Goal: Task Accomplishment & Management: Use online tool/utility

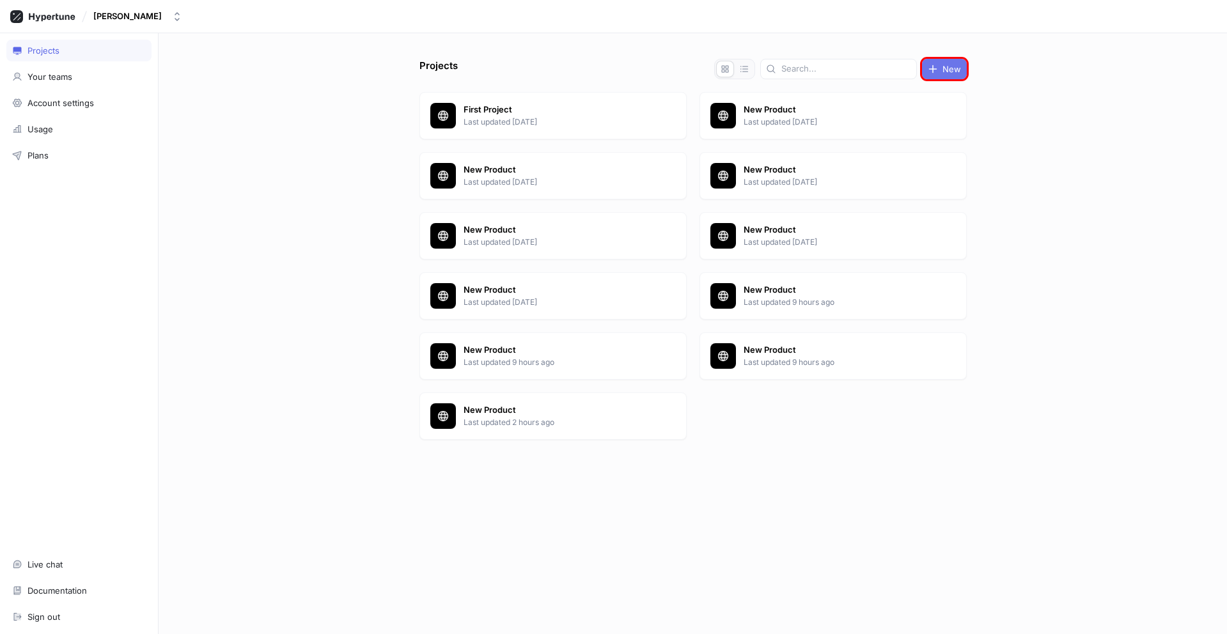
click at [944, 69] on span "New" at bounding box center [951, 69] width 19 height 8
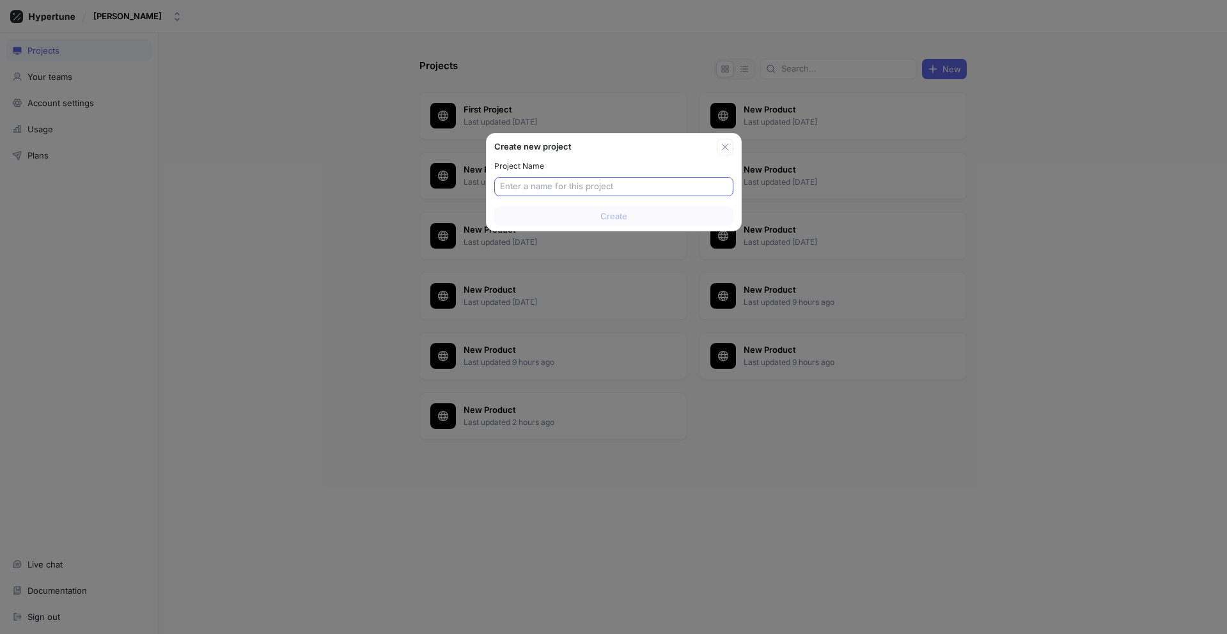
click at [613, 187] on input "text" at bounding box center [614, 186] width 228 height 13
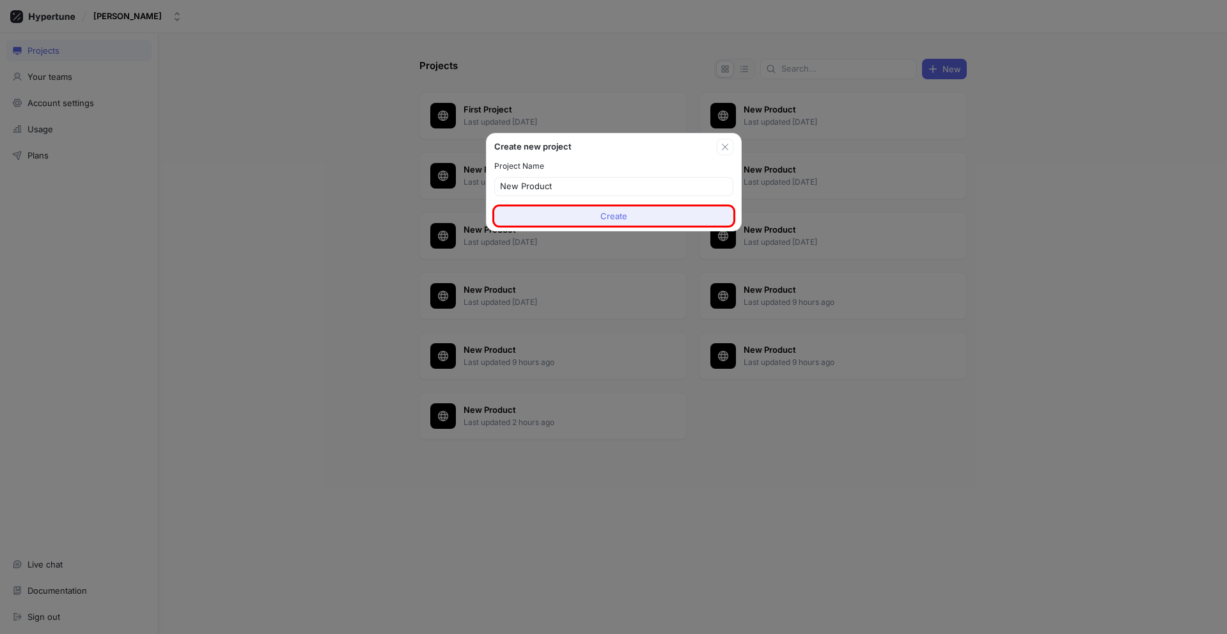
type input "New Product"
click at [613, 216] on span "Create" at bounding box center [613, 216] width 27 height 8
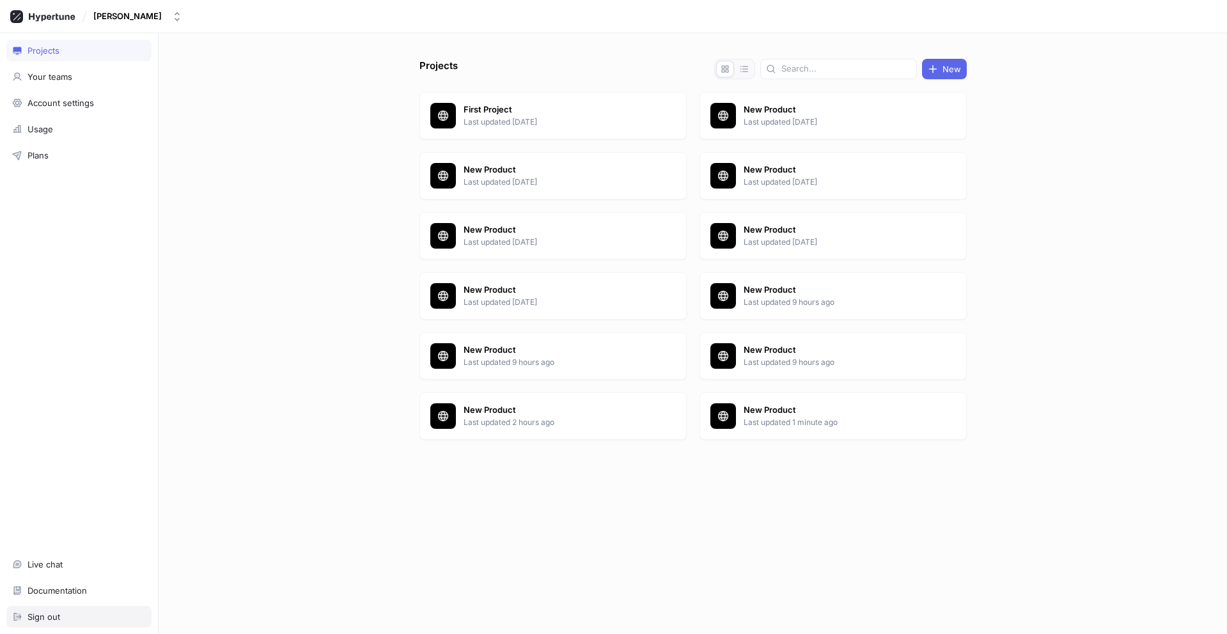
click at [79, 617] on div "Sign out" at bounding box center [79, 617] width 134 height 10
